Goal: Information Seeking & Learning: Learn about a topic

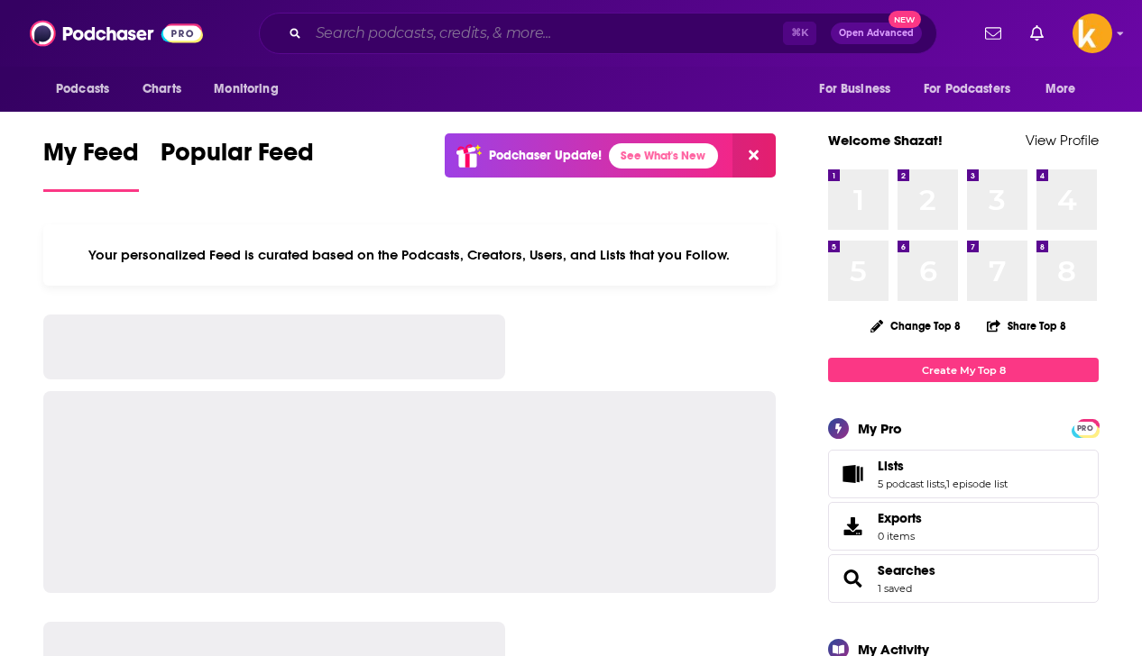
click at [357, 36] on input "Search podcasts, credits, & more..." at bounding box center [545, 33] width 474 height 29
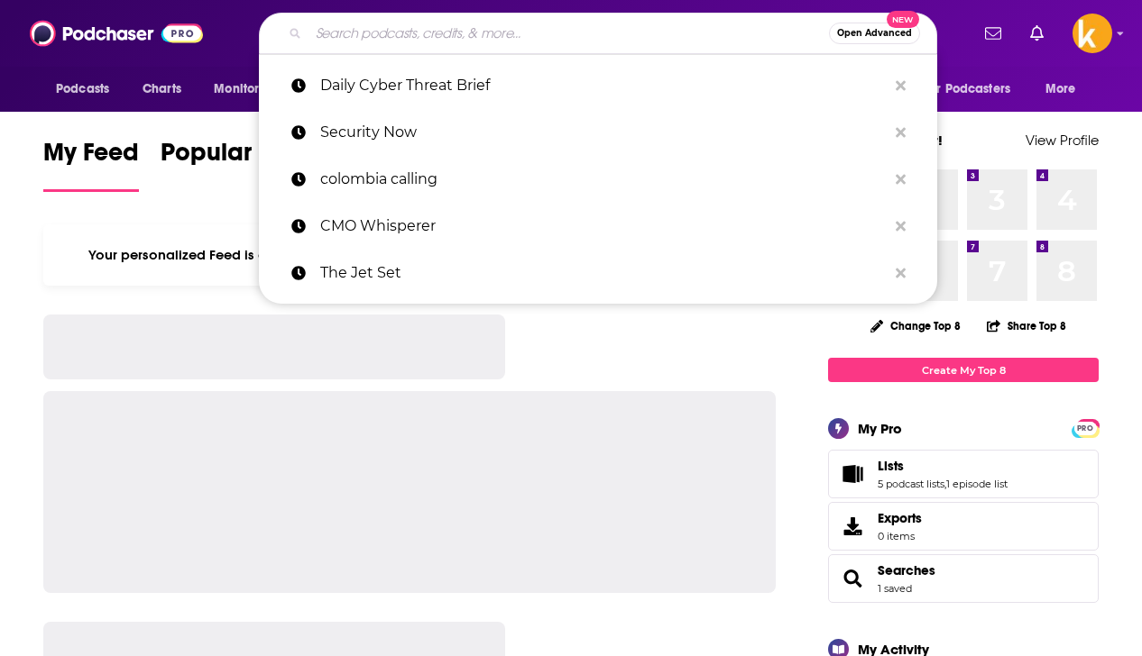
paste input "Latin America in Focus"
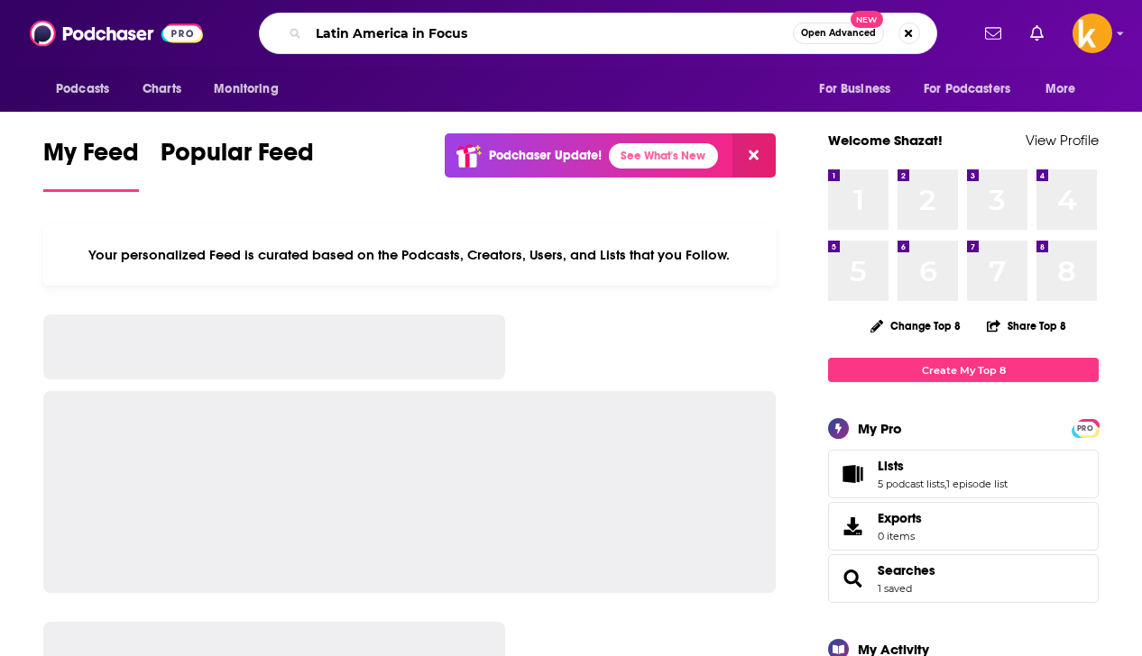
type input "Latin America in Focus"
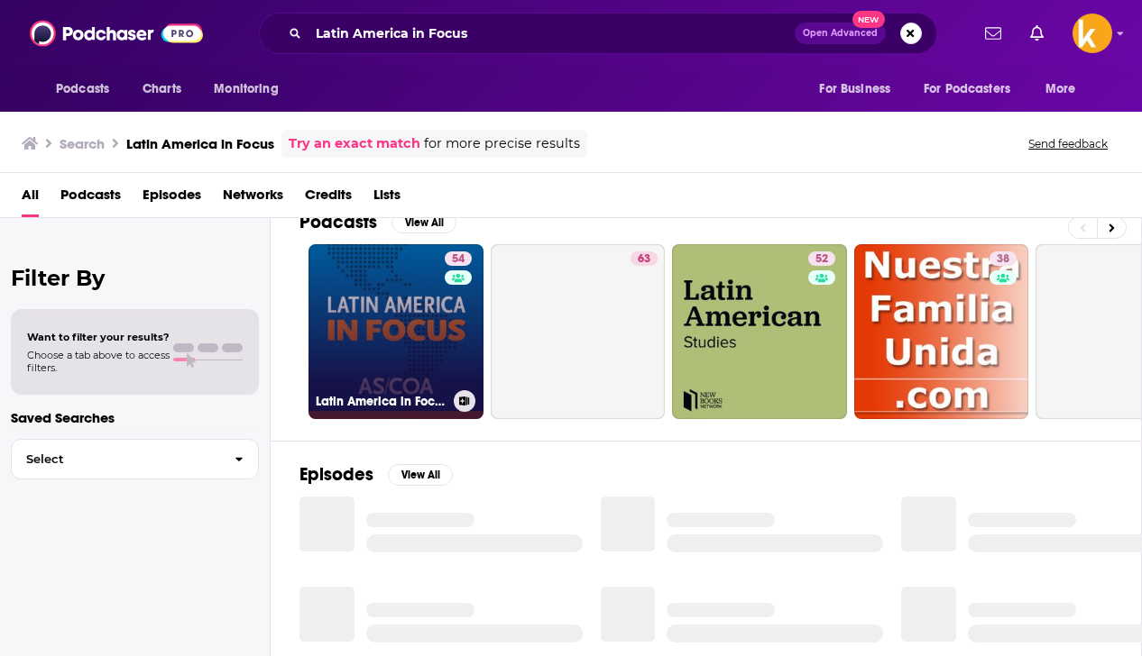
scroll to position [37, 0]
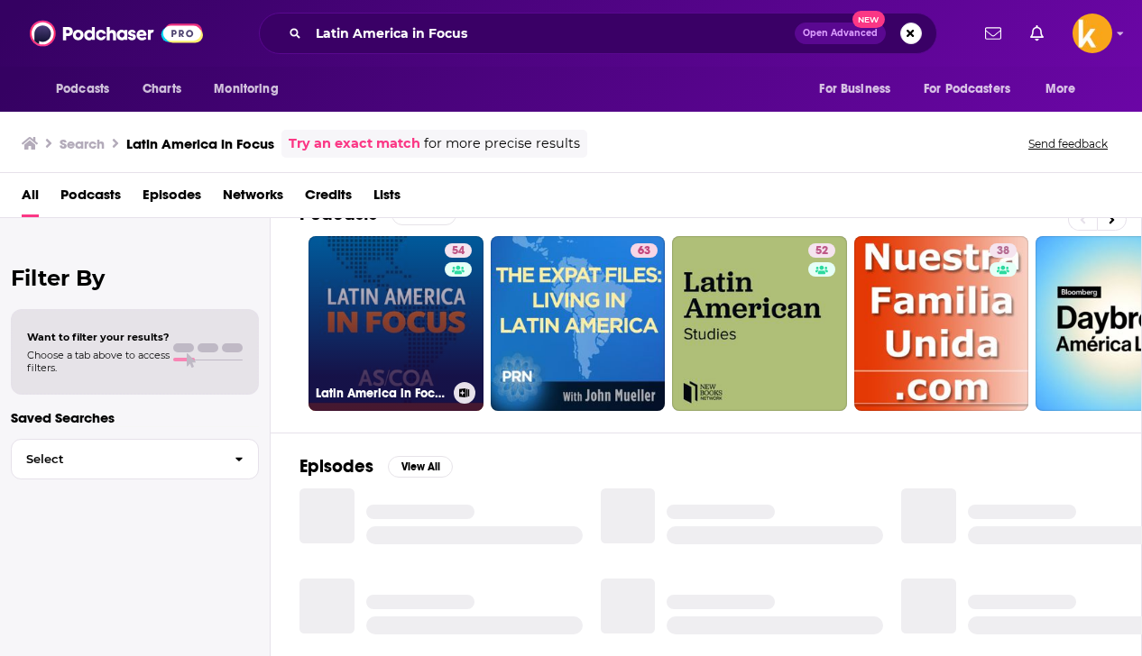
click at [356, 313] on link "54 [GEOGRAPHIC_DATA] in Focus" at bounding box center [395, 323] width 175 height 175
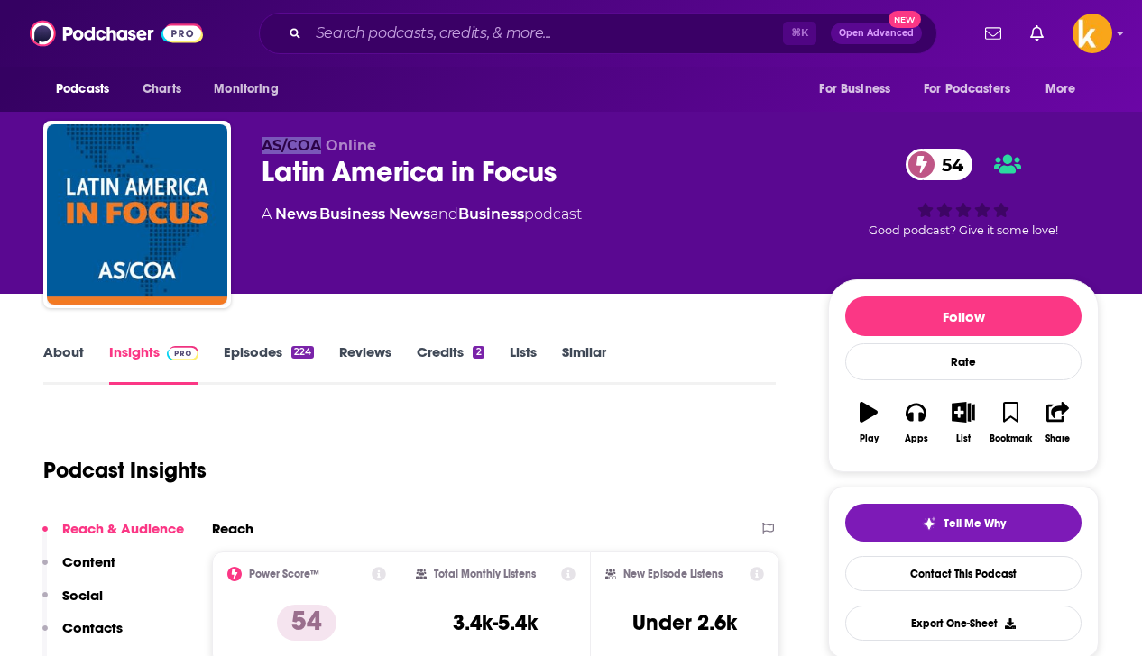
drag, startPoint x: 257, startPoint y: 147, endPoint x: 315, endPoint y: 146, distance: 57.7
click at [315, 146] on div "AS/COA Online [GEOGRAPHIC_DATA] in Focus 54 A News , Business News and Business…" at bounding box center [570, 218] width 1055 height 195
copy span "AS/COA"
click at [60, 365] on link "About" at bounding box center [63, 364] width 41 height 41
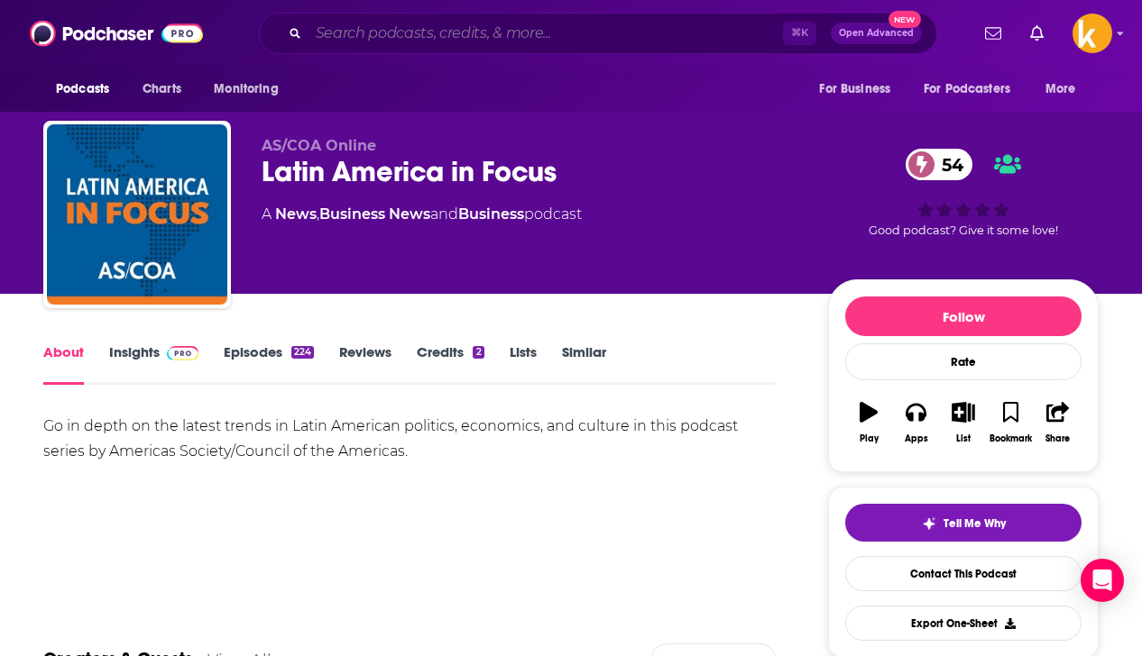
click at [408, 22] on input "Search podcasts, credits, & more..." at bounding box center [545, 33] width 474 height 29
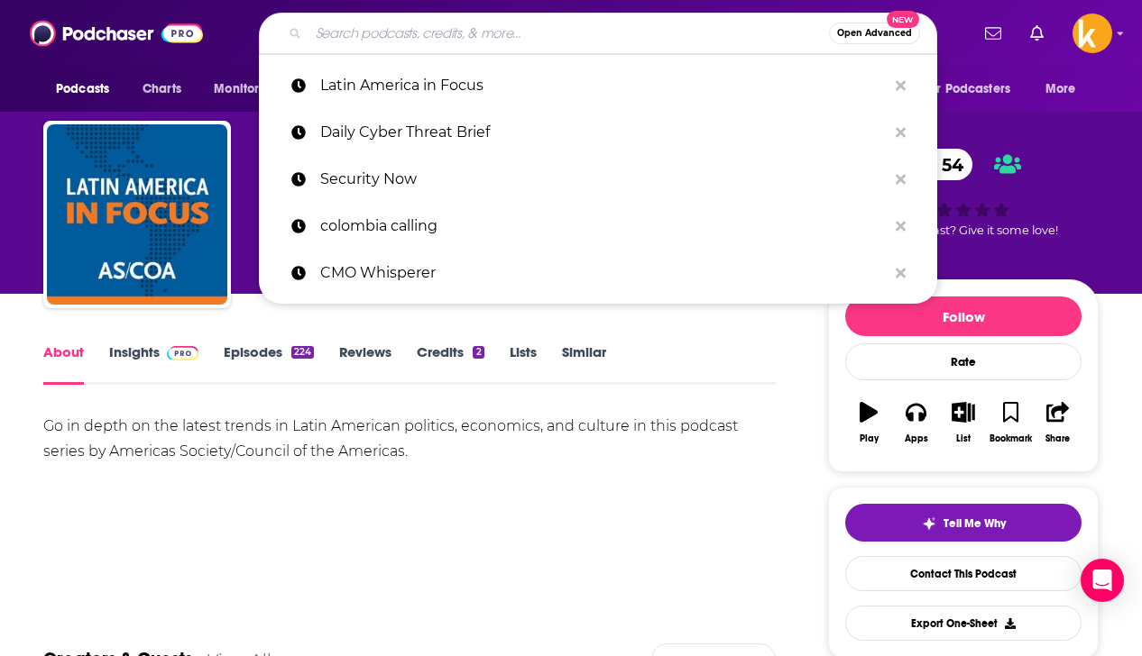
paste input "Latin America [DATE]"
type input "Latin America [DATE]"
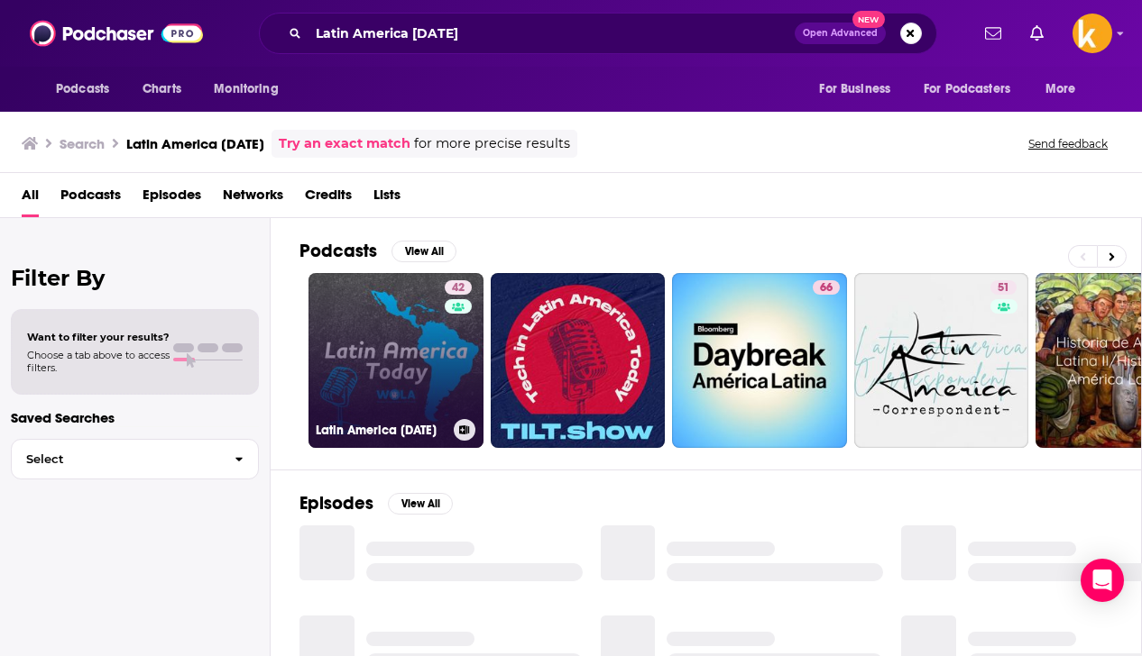
click at [391, 319] on link "42 Latin America [DATE]" at bounding box center [395, 360] width 175 height 175
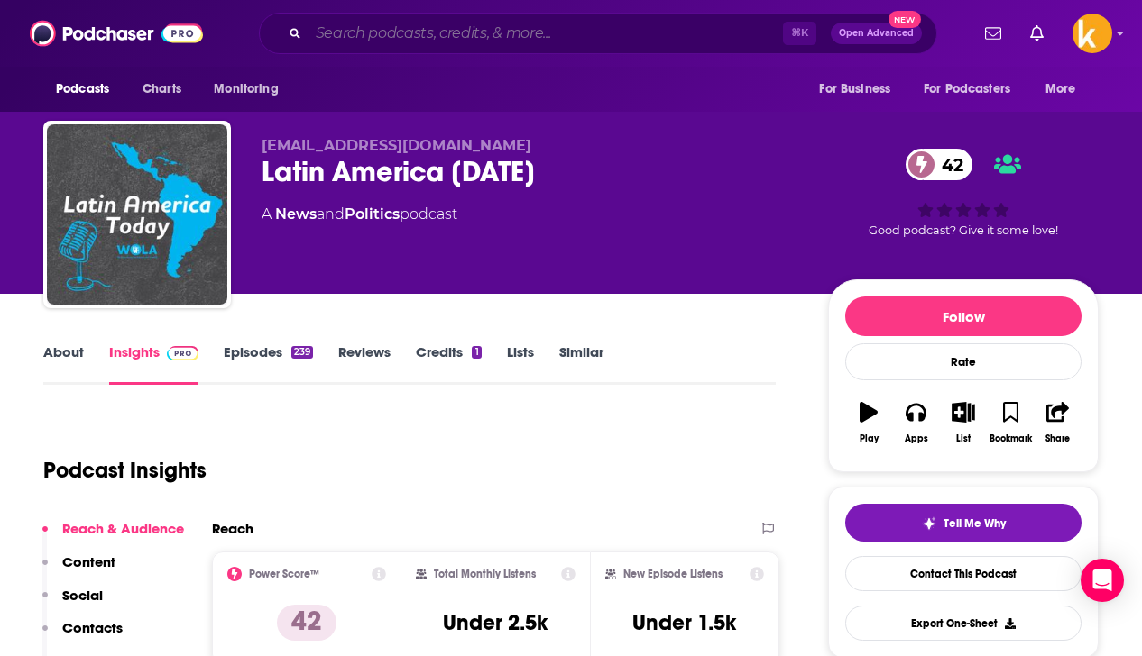
click at [476, 33] on input "Search podcasts, credits, & more..." at bounding box center [545, 33] width 474 height 29
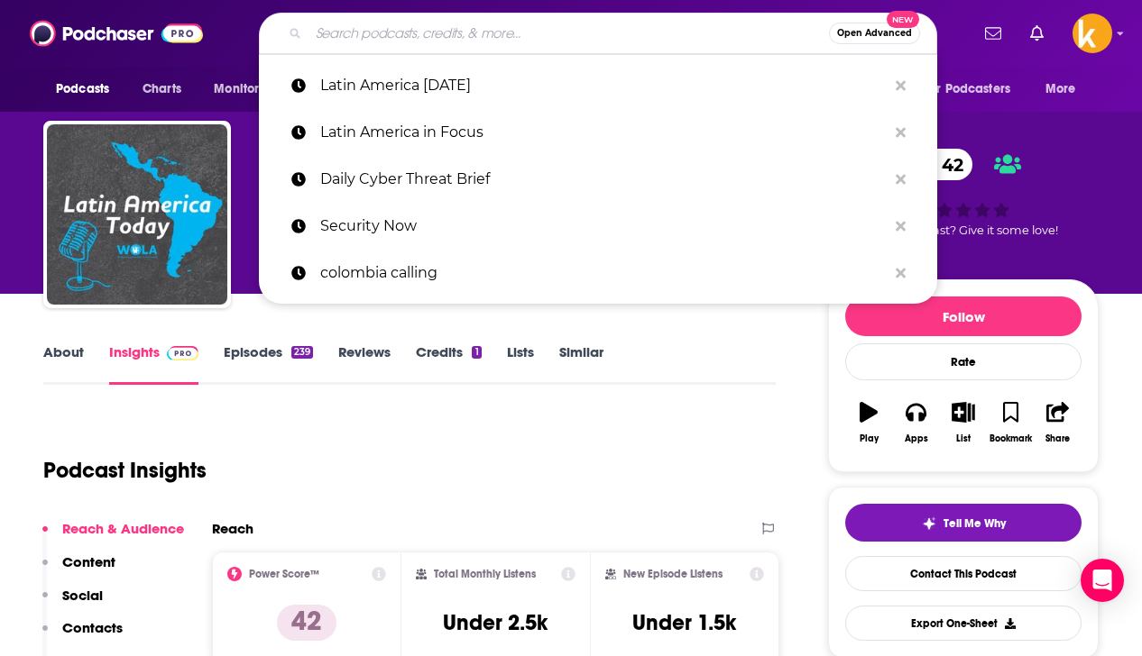
paste input "Foreign Affairs Interview, The"
type input "Foreign Affairs Interview, The"
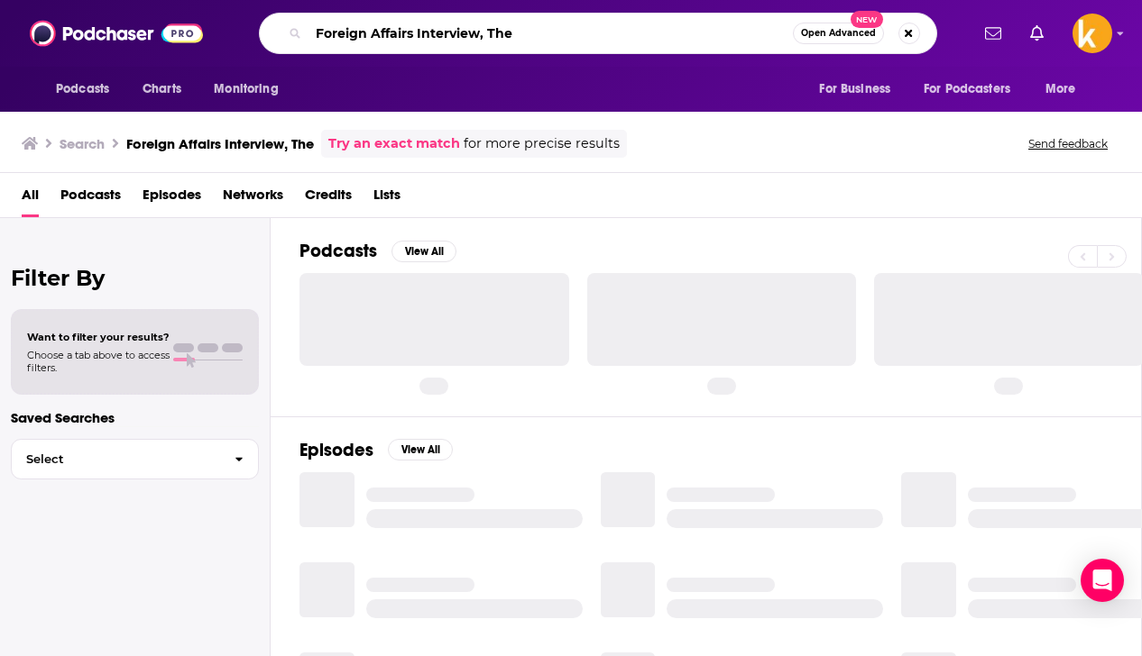
drag, startPoint x: 517, startPoint y: 38, endPoint x: 481, endPoint y: 36, distance: 36.1
click at [481, 38] on input "Foreign Affairs Interview, The" at bounding box center [550, 33] width 484 height 29
type input "Foreign Affairs Interview"
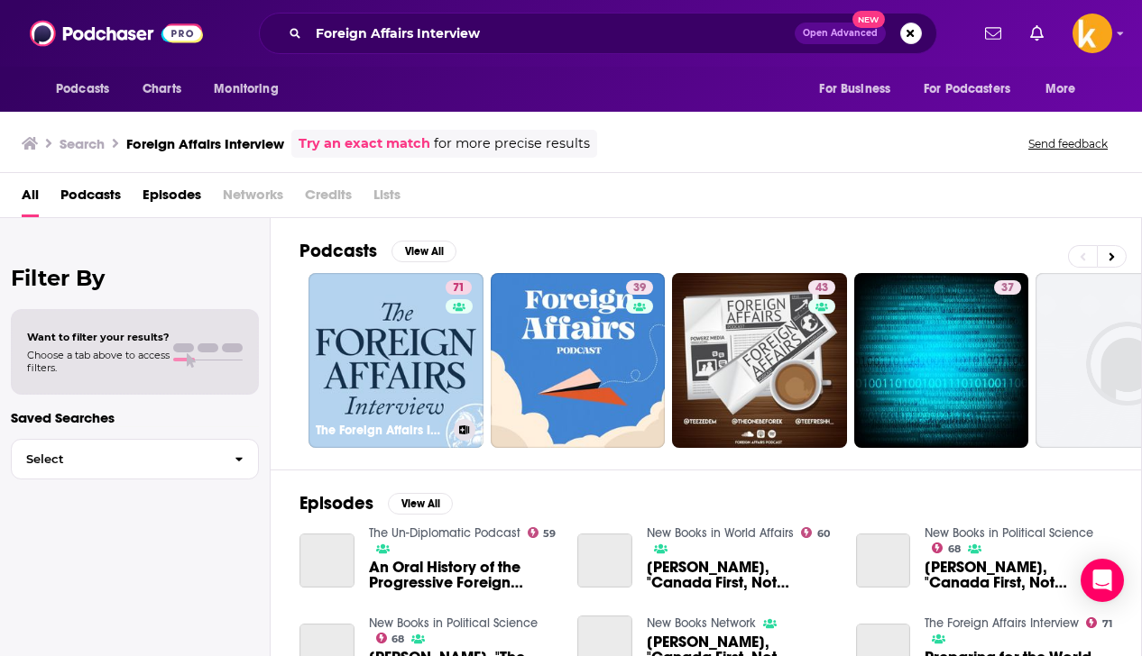
click at [408, 283] on link "71 The Foreign Affairs Interview" at bounding box center [395, 360] width 175 height 175
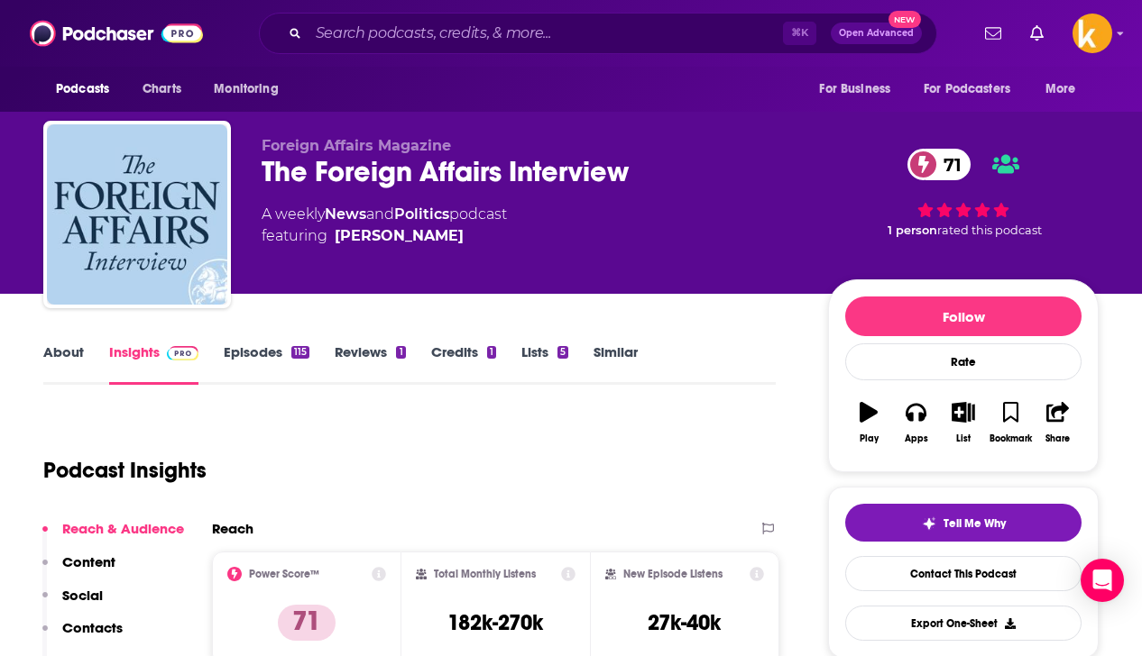
click at [275, 348] on link "Episodes 115" at bounding box center [267, 364] width 86 height 41
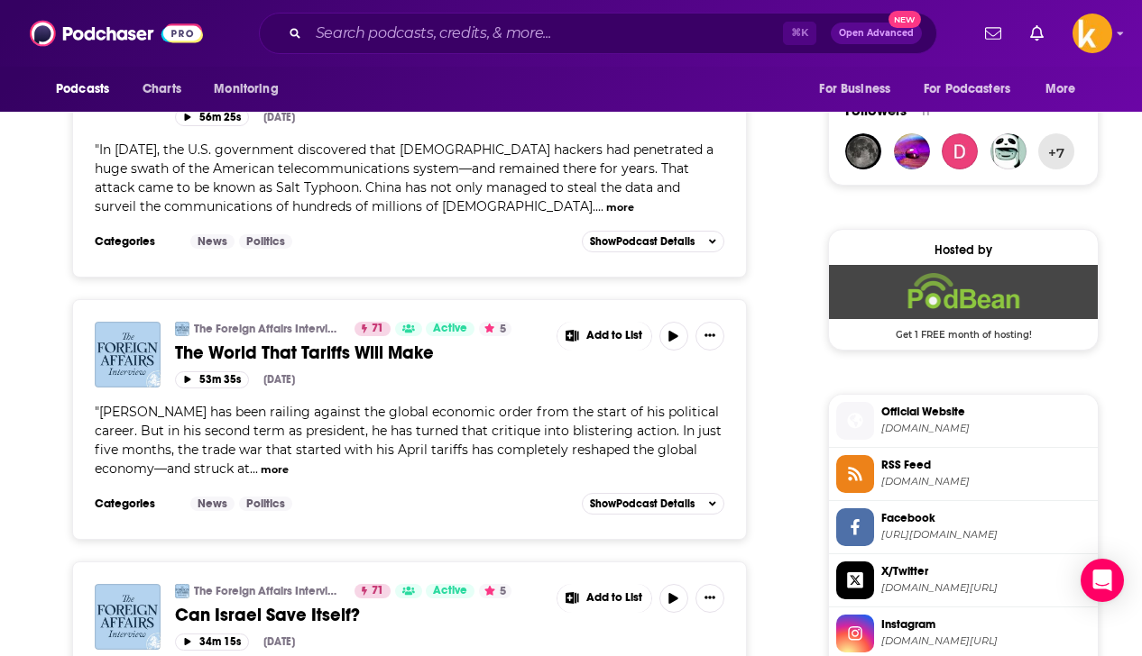
scroll to position [1347, 0]
